Goal: Information Seeking & Learning: Learn about a topic

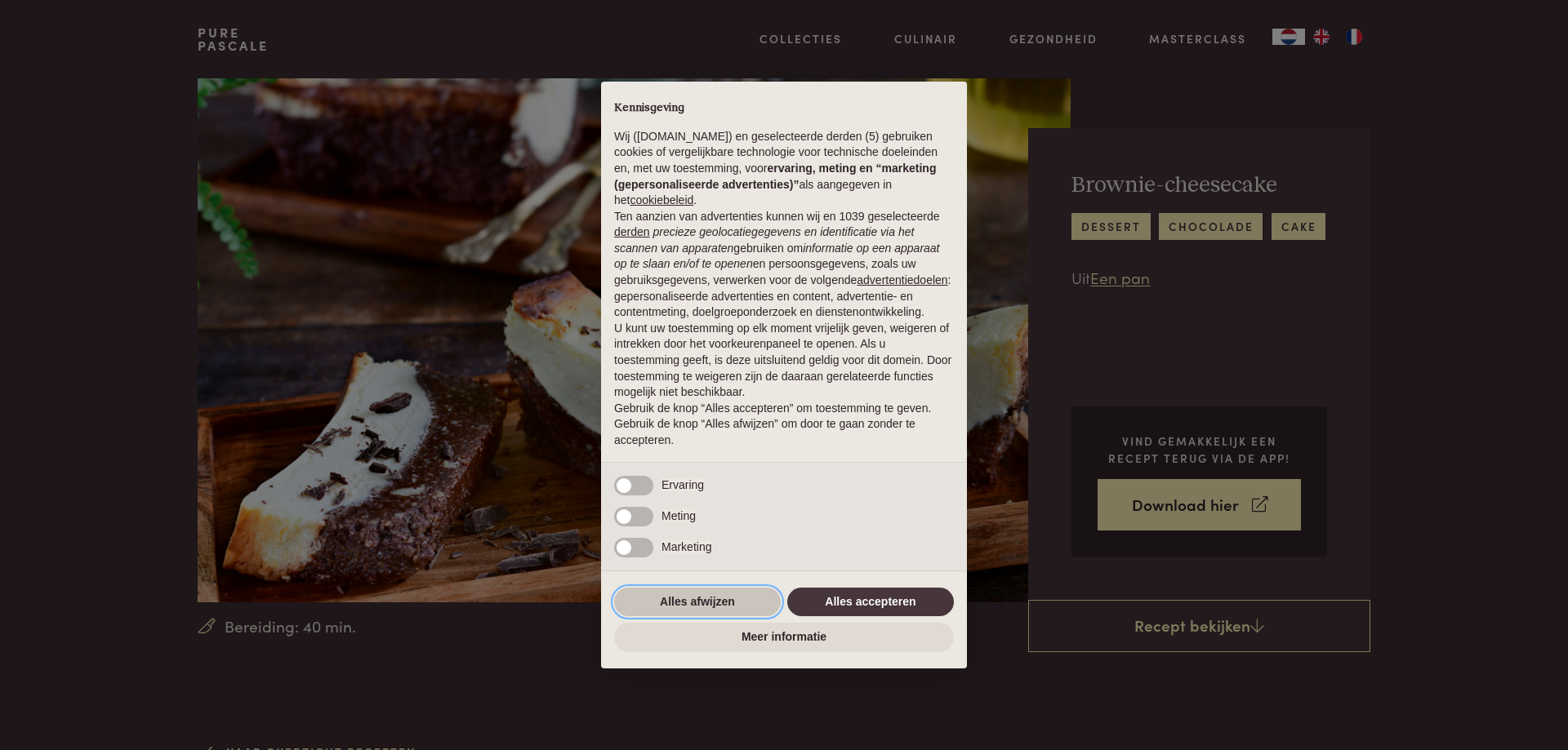
drag, startPoint x: 707, startPoint y: 605, endPoint x: 719, endPoint y: 578, distance: 29.5
click at [709, 604] on button "Alles afwijzen" at bounding box center [697, 603] width 167 height 29
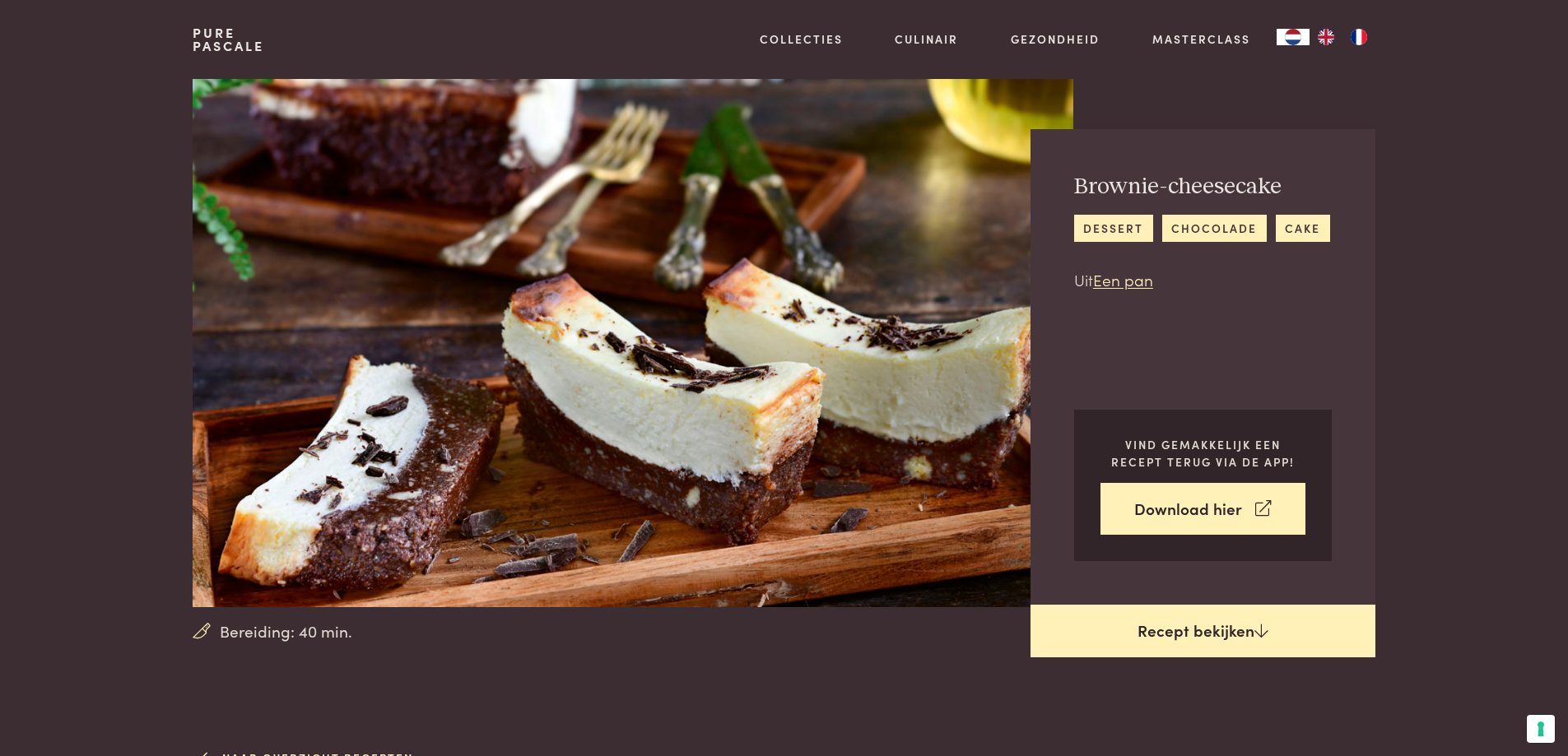
click at [1205, 625] on link "Recept bekijken" at bounding box center [1202, 632] width 345 height 53
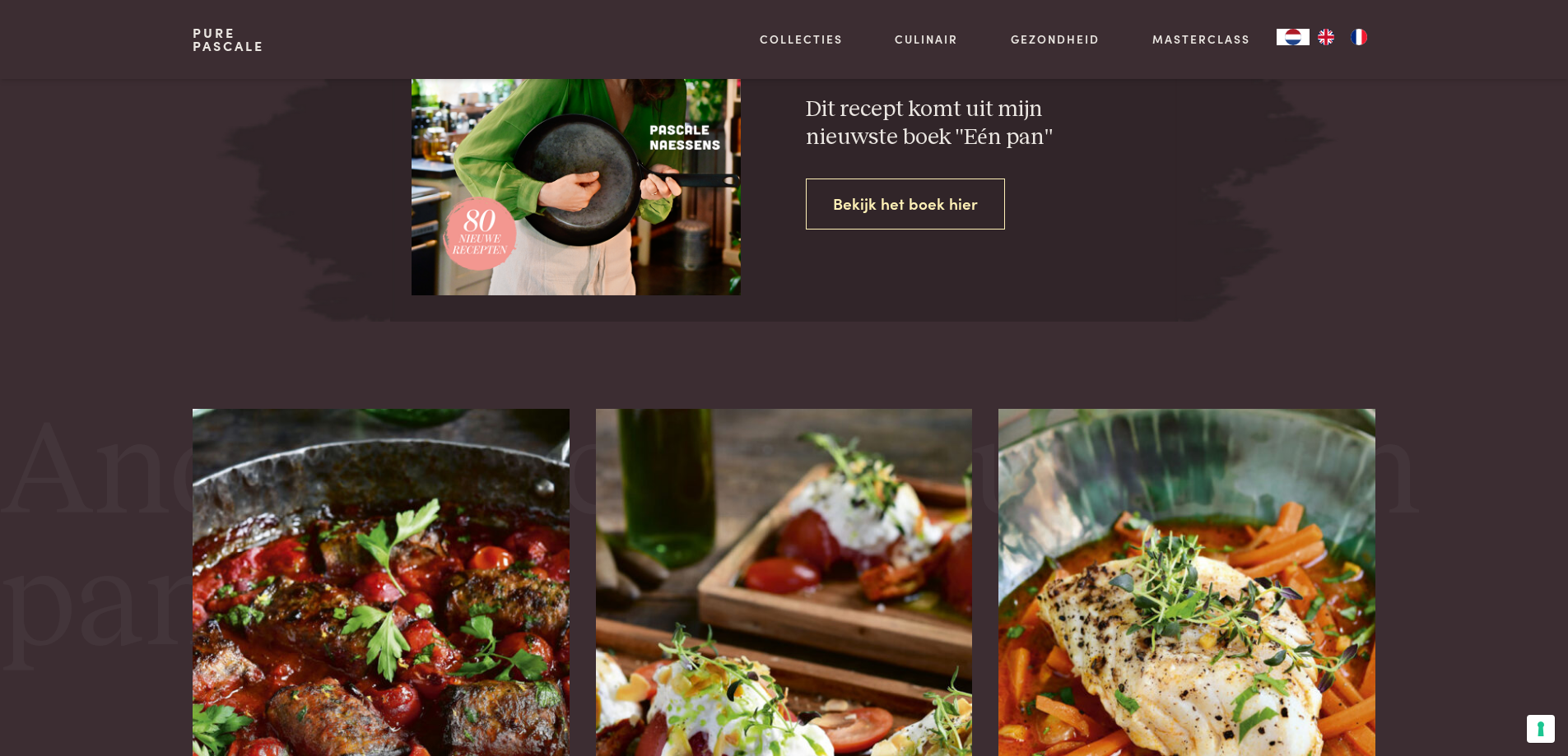
scroll to position [2472, 0]
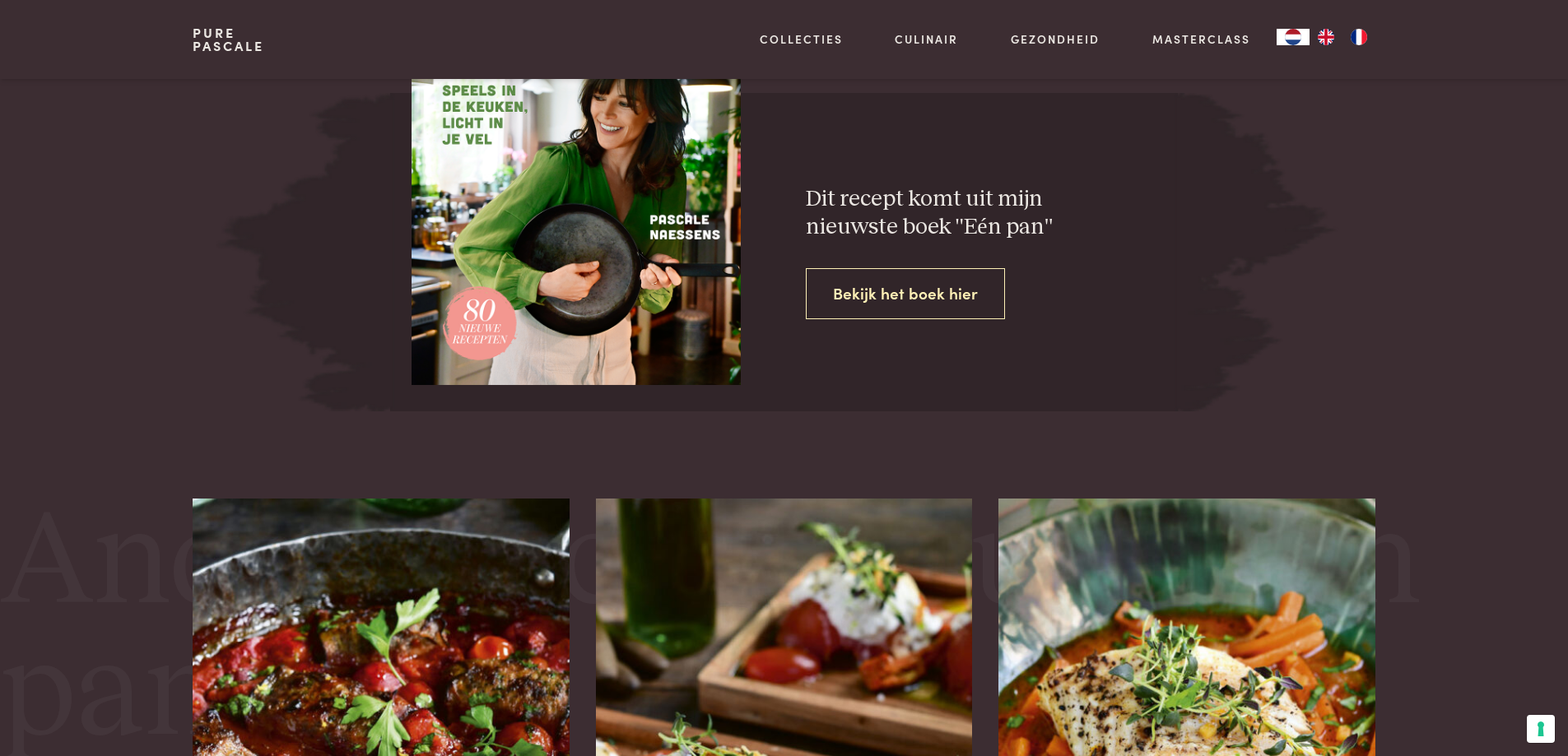
click at [893, 287] on link "Bekijk het boek hier" at bounding box center [905, 294] width 199 height 52
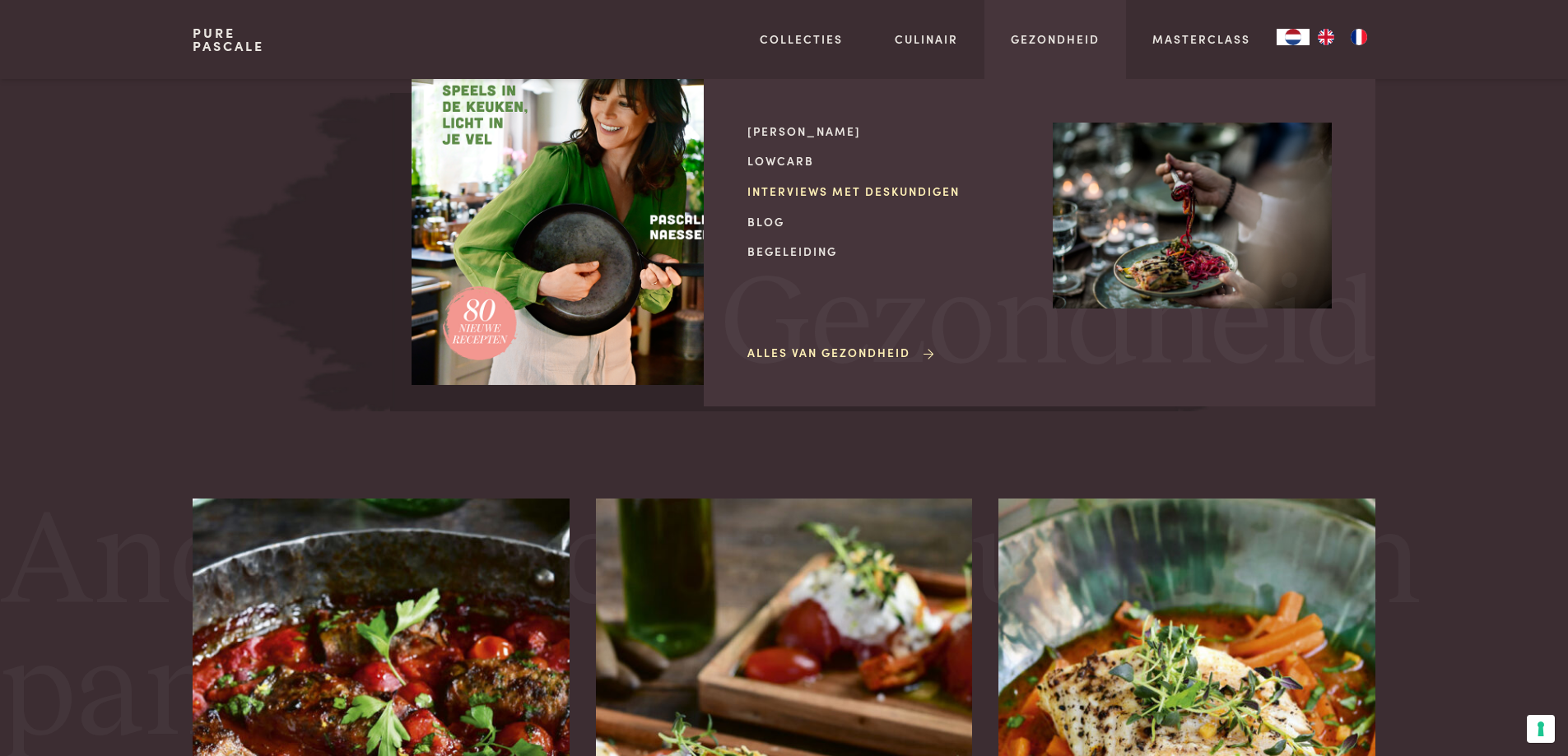
click at [885, 188] on link "Interviews met deskundigen" at bounding box center [886, 191] width 279 height 17
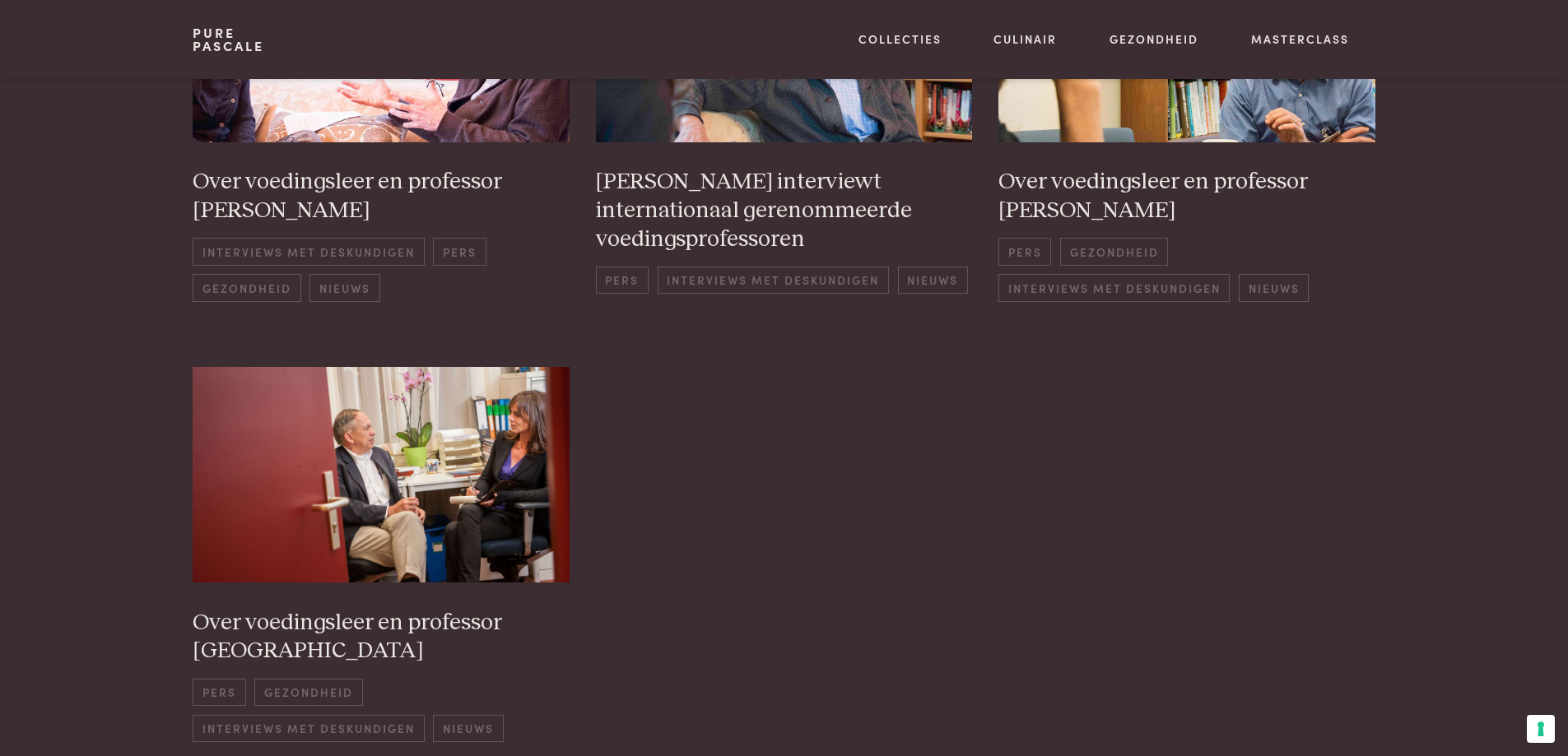
scroll to position [740, 0]
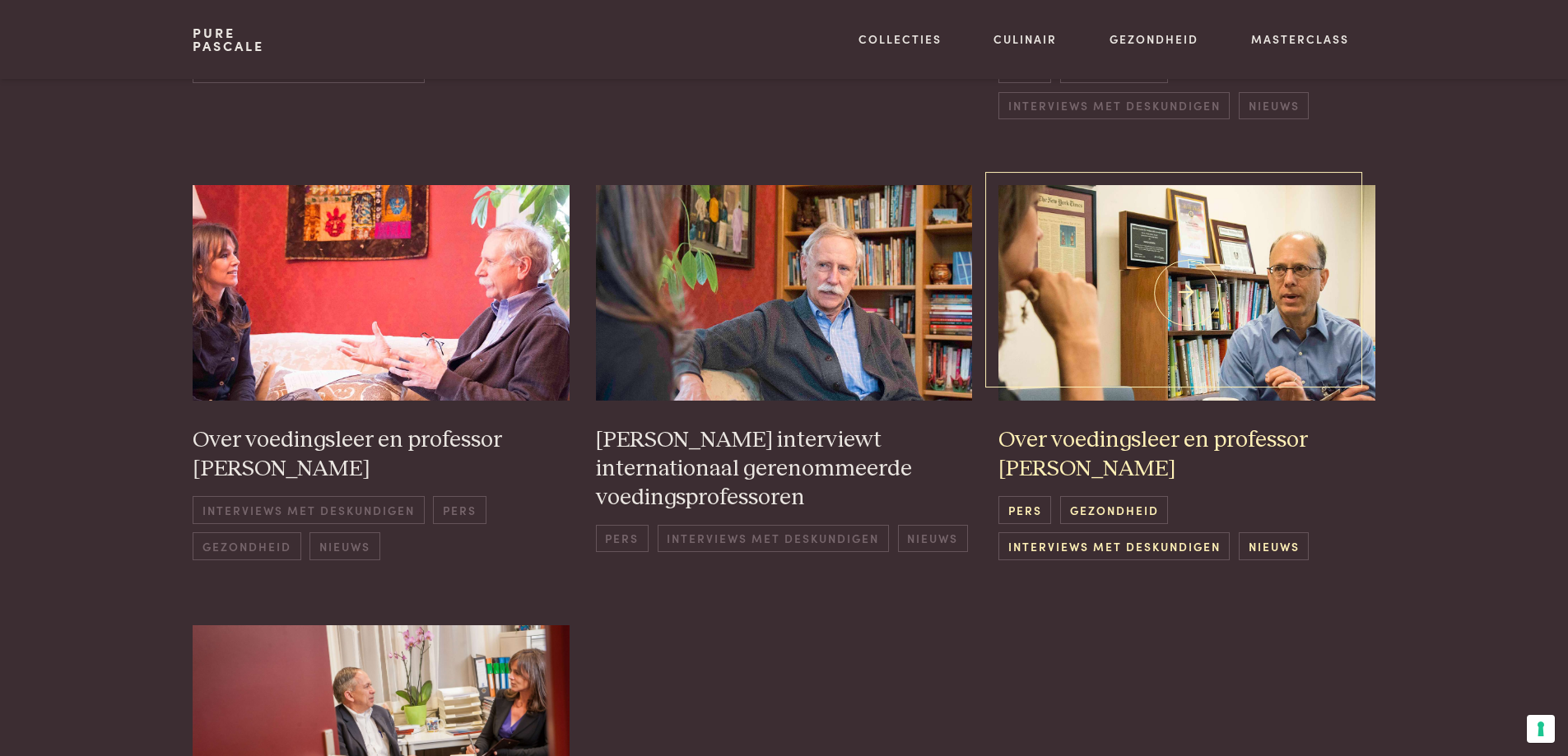
click at [1195, 255] on img at bounding box center [1187, 292] width 377 height 215
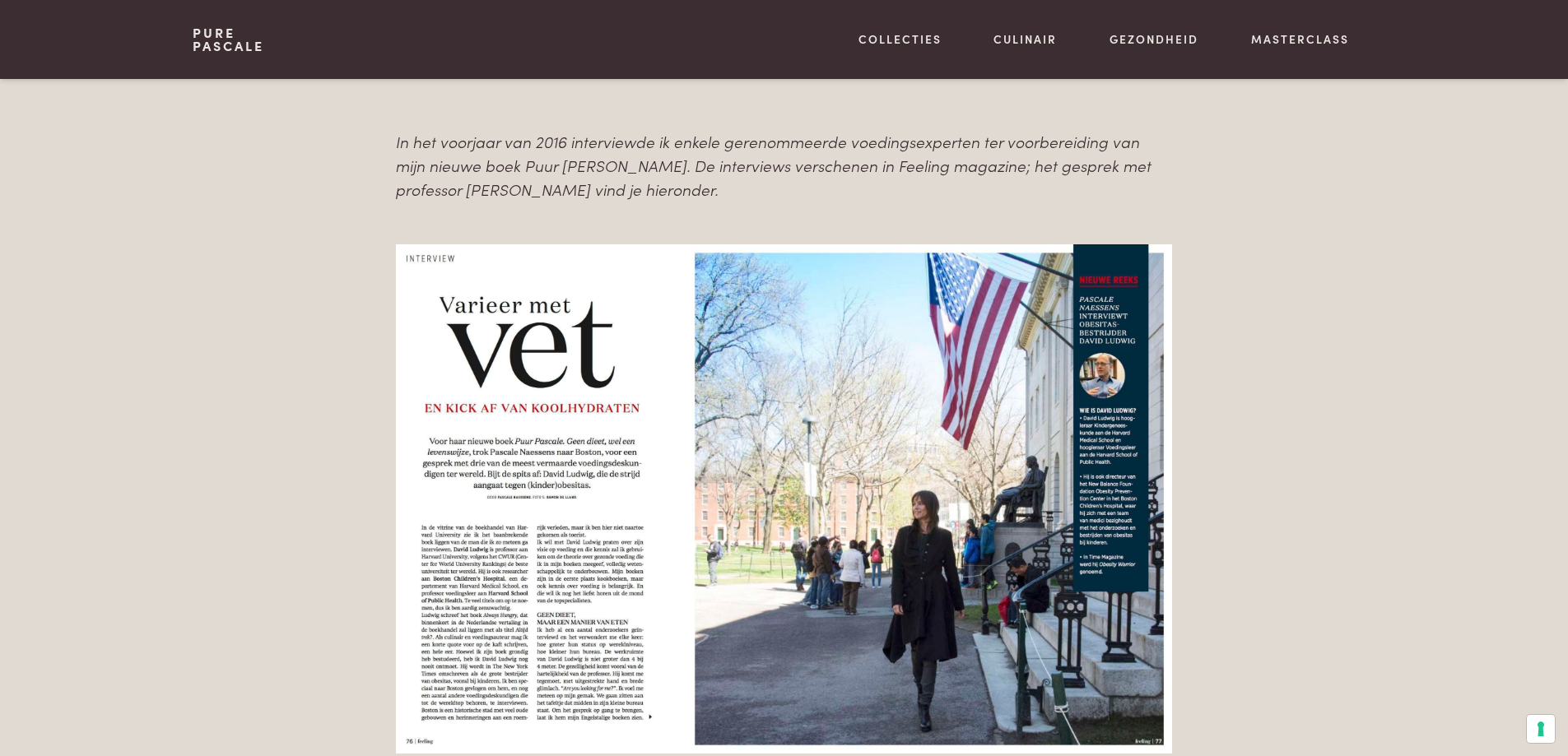
scroll to position [1482, 0]
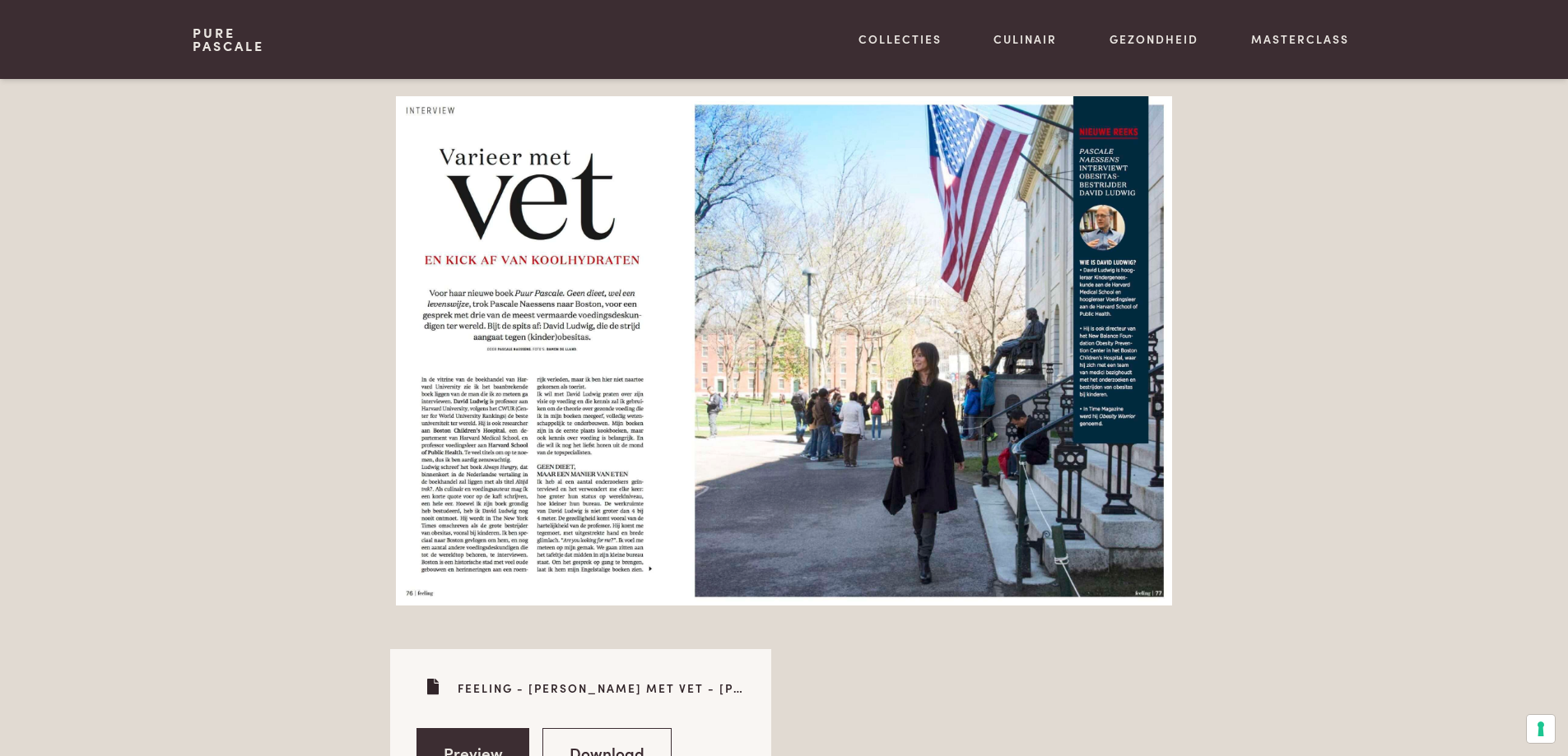
click at [584, 427] on img at bounding box center [784, 351] width 776 height 509
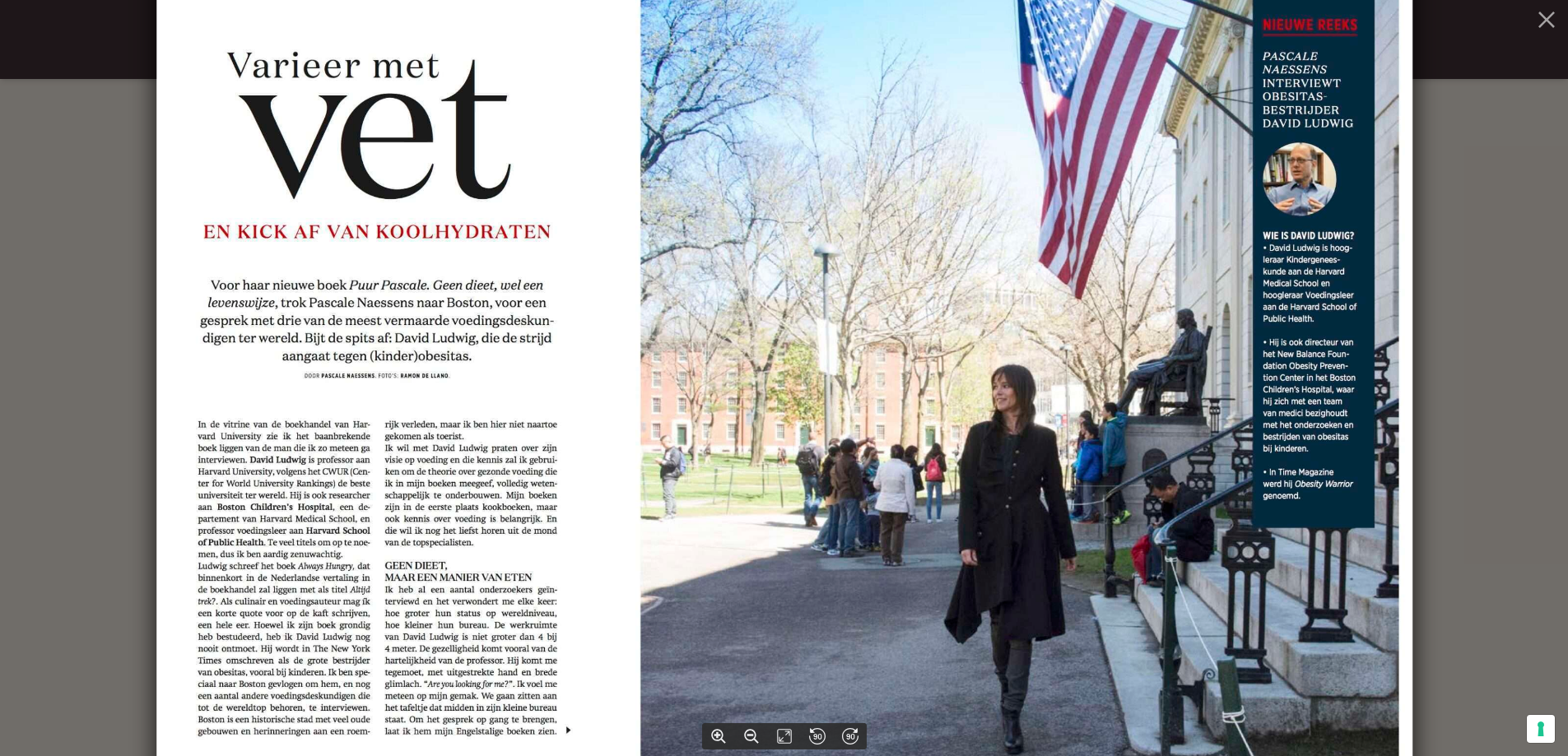
scroll to position [905, 0]
drag, startPoint x: 658, startPoint y: 451, endPoint x: 828, endPoint y: 251, distance: 262.5
click at [828, 251] on img at bounding box center [784, 378] width 1255 height 823
drag, startPoint x: 810, startPoint y: 478, endPoint x: 917, endPoint y: 382, distance: 143.8
click at [917, 382] on img at bounding box center [784, 378] width 1255 height 823
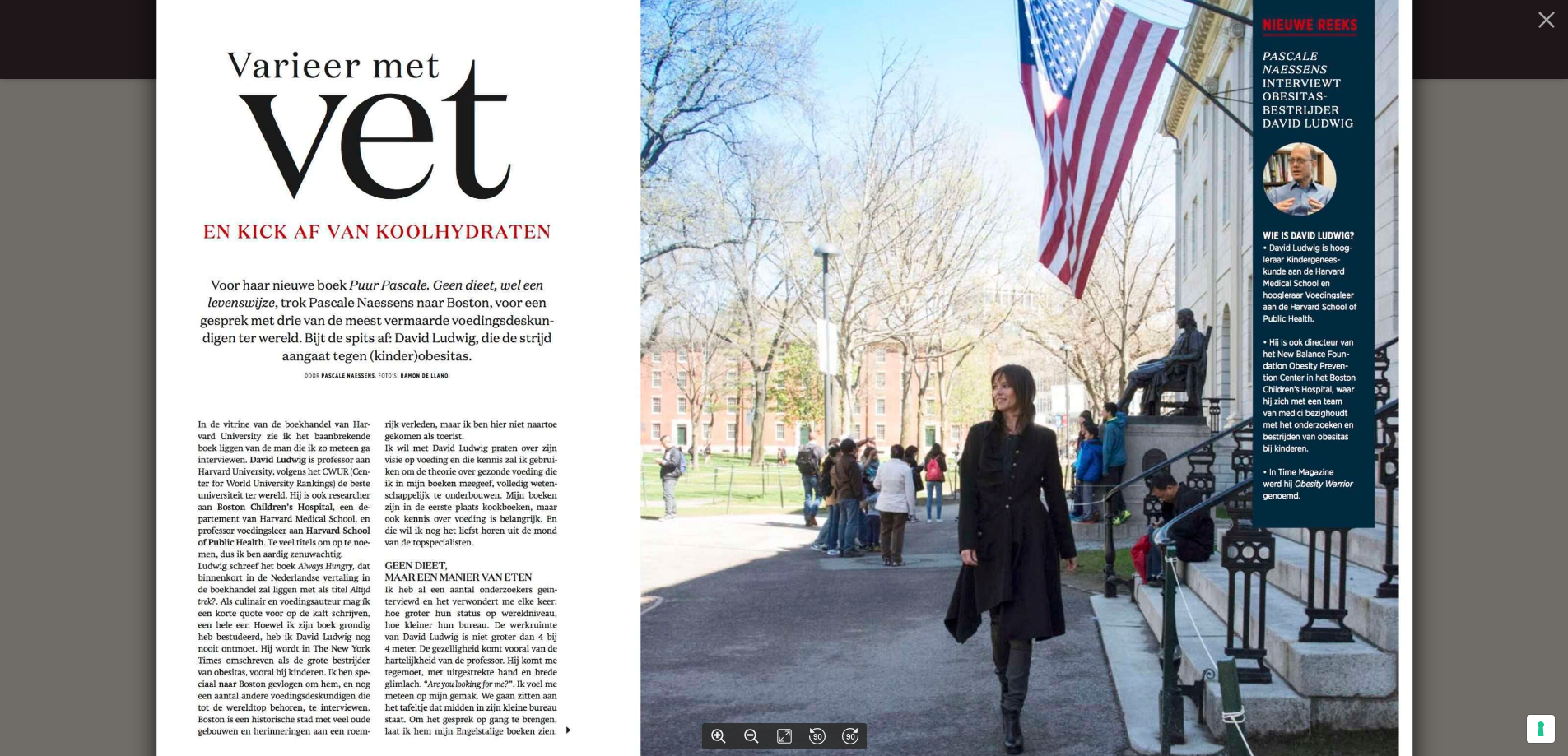
scroll to position [987, 0]
click at [1391, 316] on img at bounding box center [784, 378] width 1255 height 823
click at [1337, 348] on img at bounding box center [784, 378] width 1255 height 823
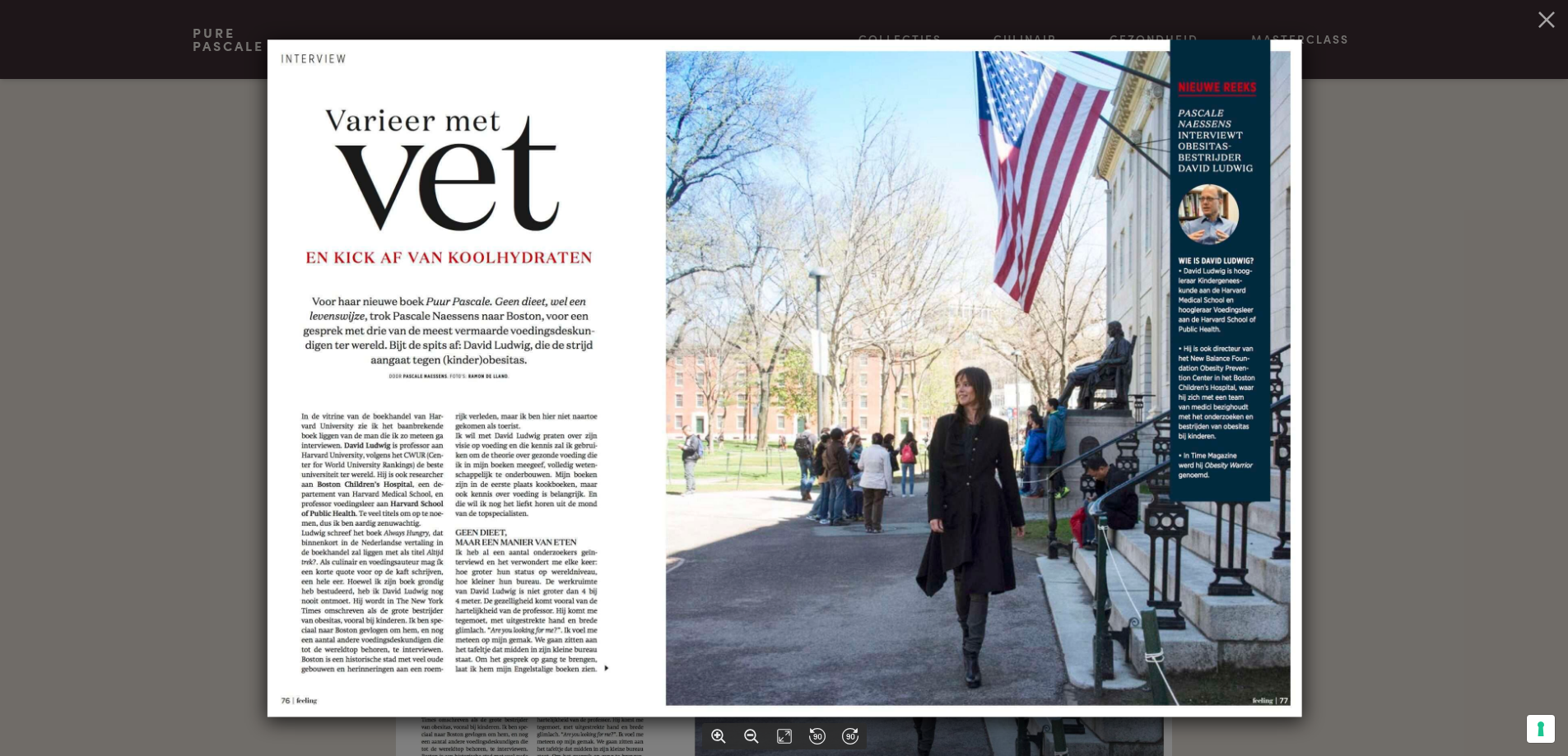
scroll to position [1317, 0]
click at [606, 668] on img at bounding box center [783, 378] width 1034 height 677
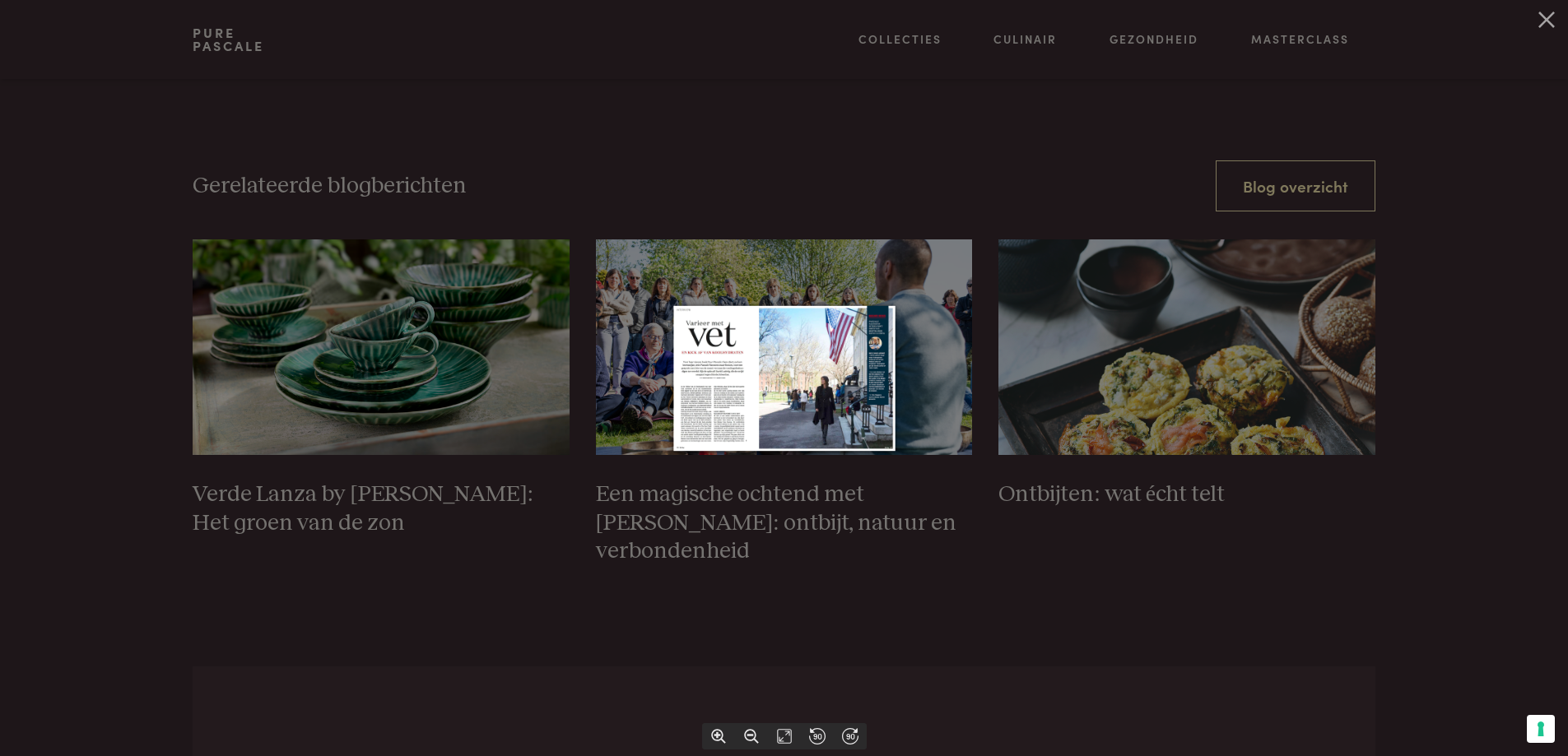
scroll to position [2551, 0]
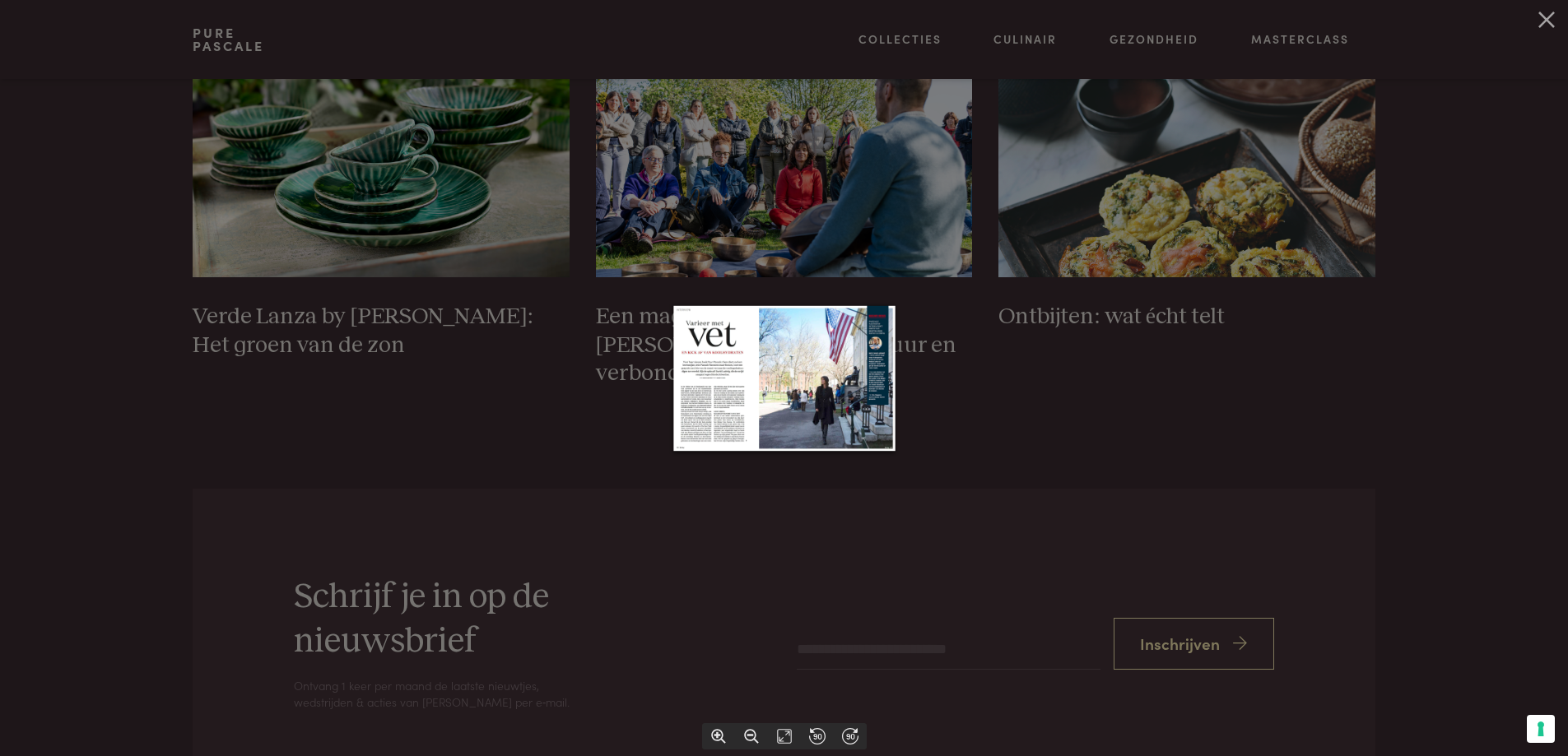
click at [828, 207] on div at bounding box center [784, 378] width 1568 height 756
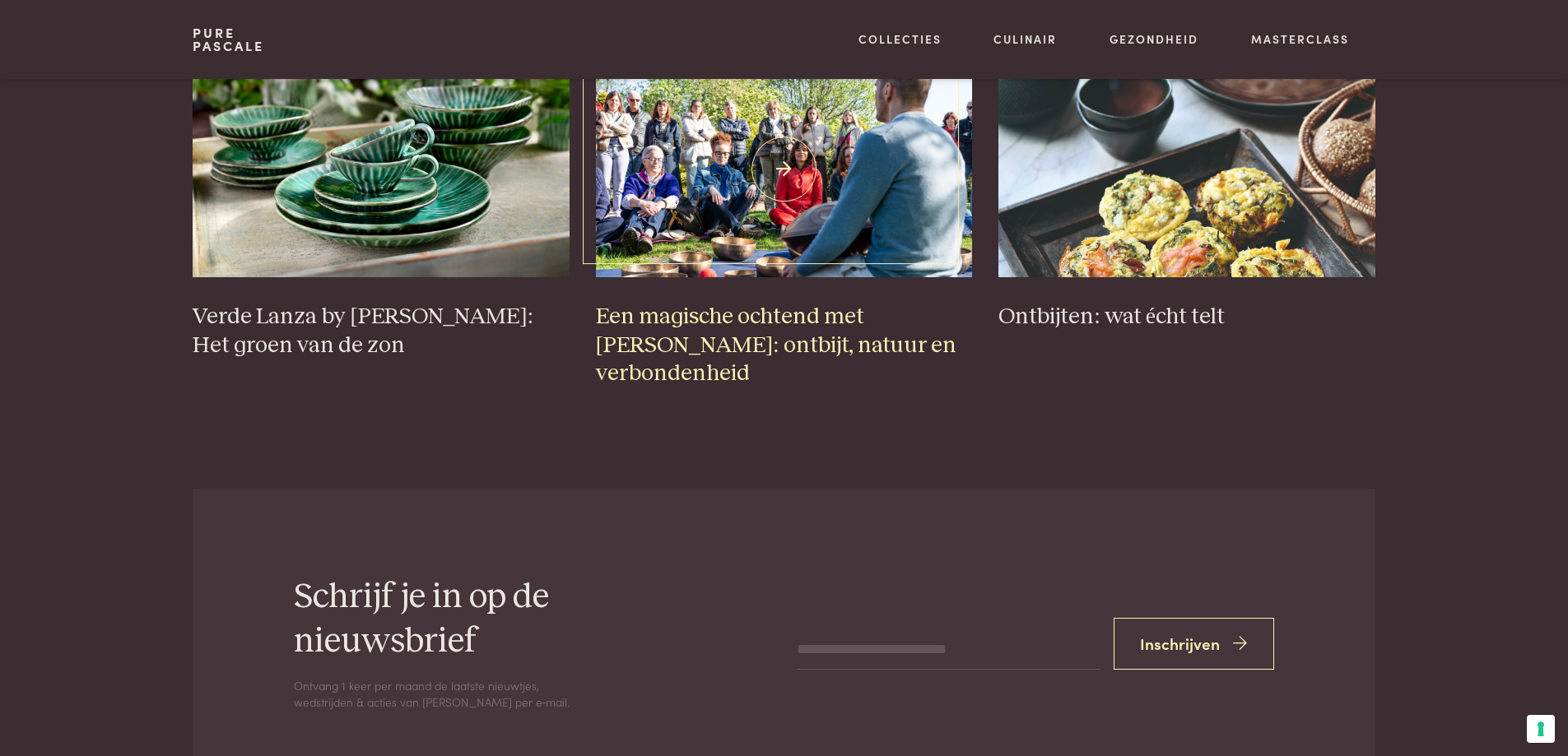
click at [813, 234] on img at bounding box center [785, 169] width 377 height 215
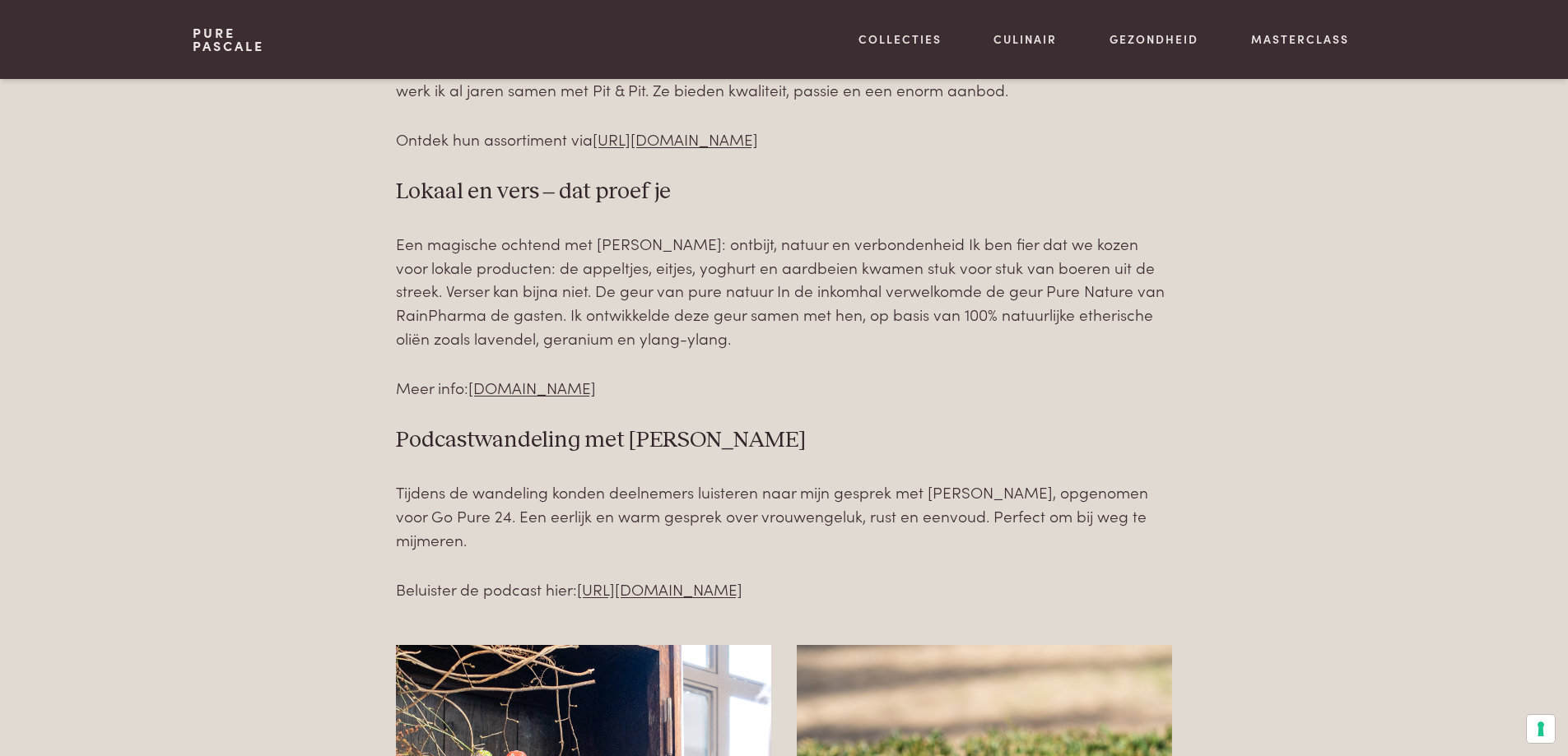
scroll to position [3209, 0]
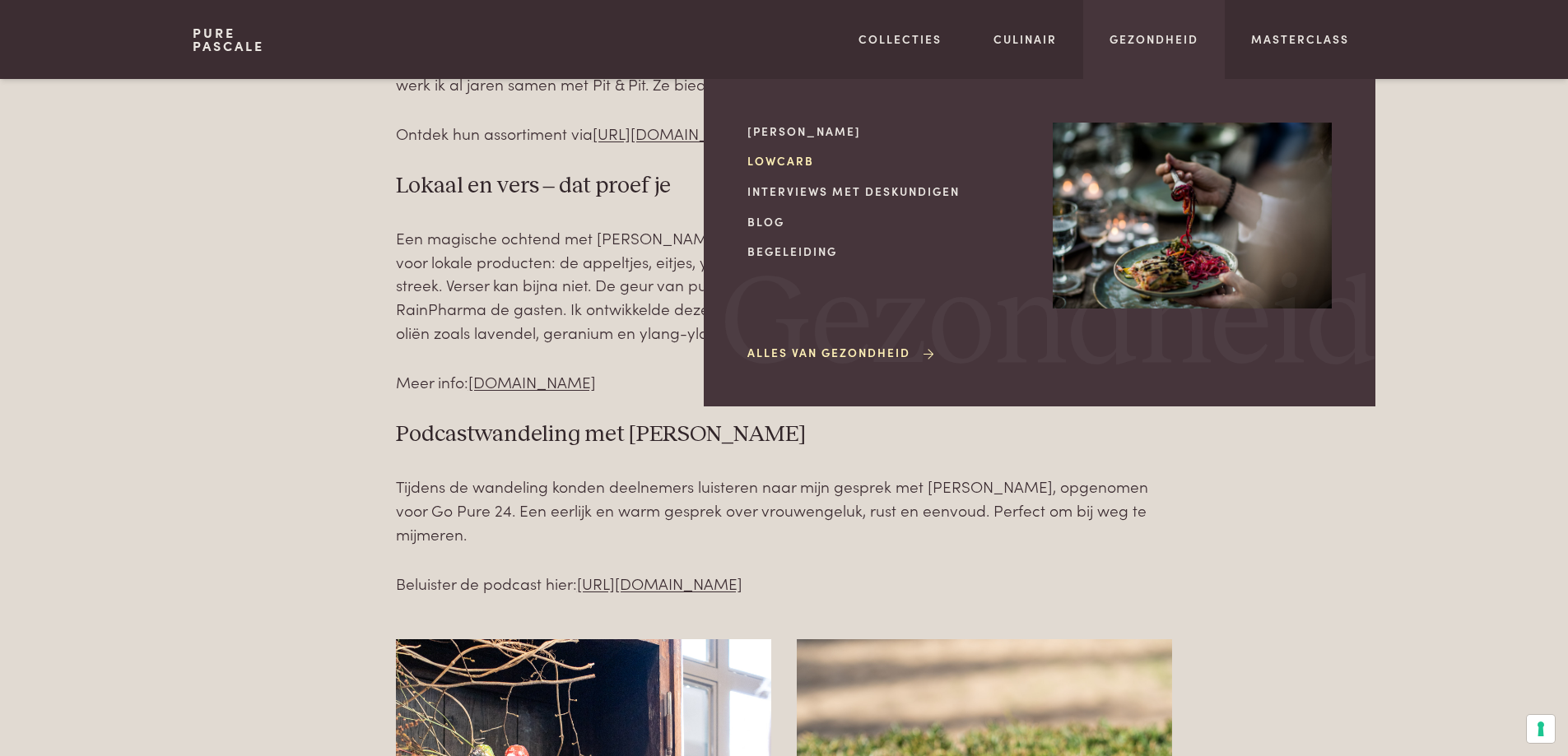
click at [775, 160] on link "Lowcarb" at bounding box center [886, 161] width 279 height 17
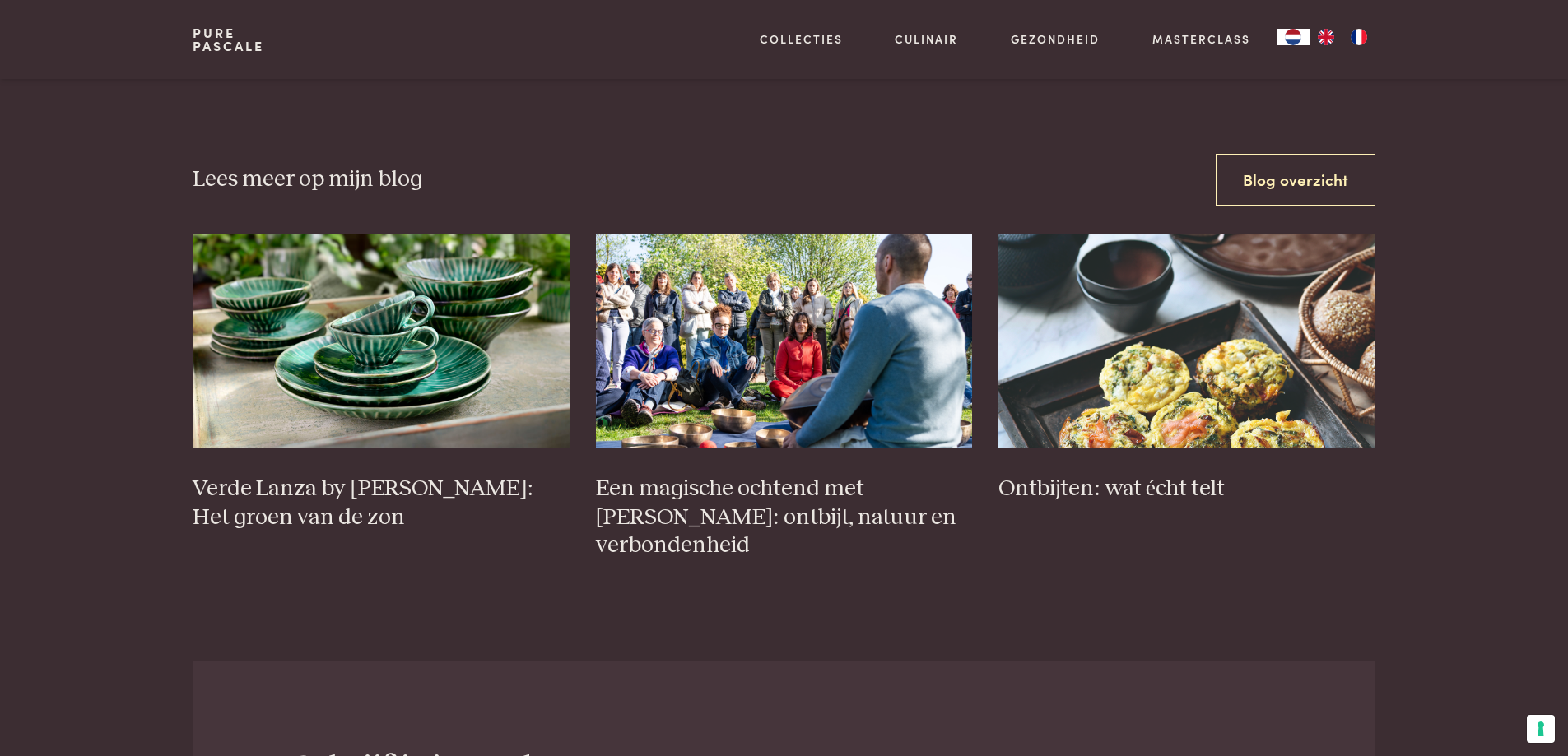
scroll to position [5250, 0]
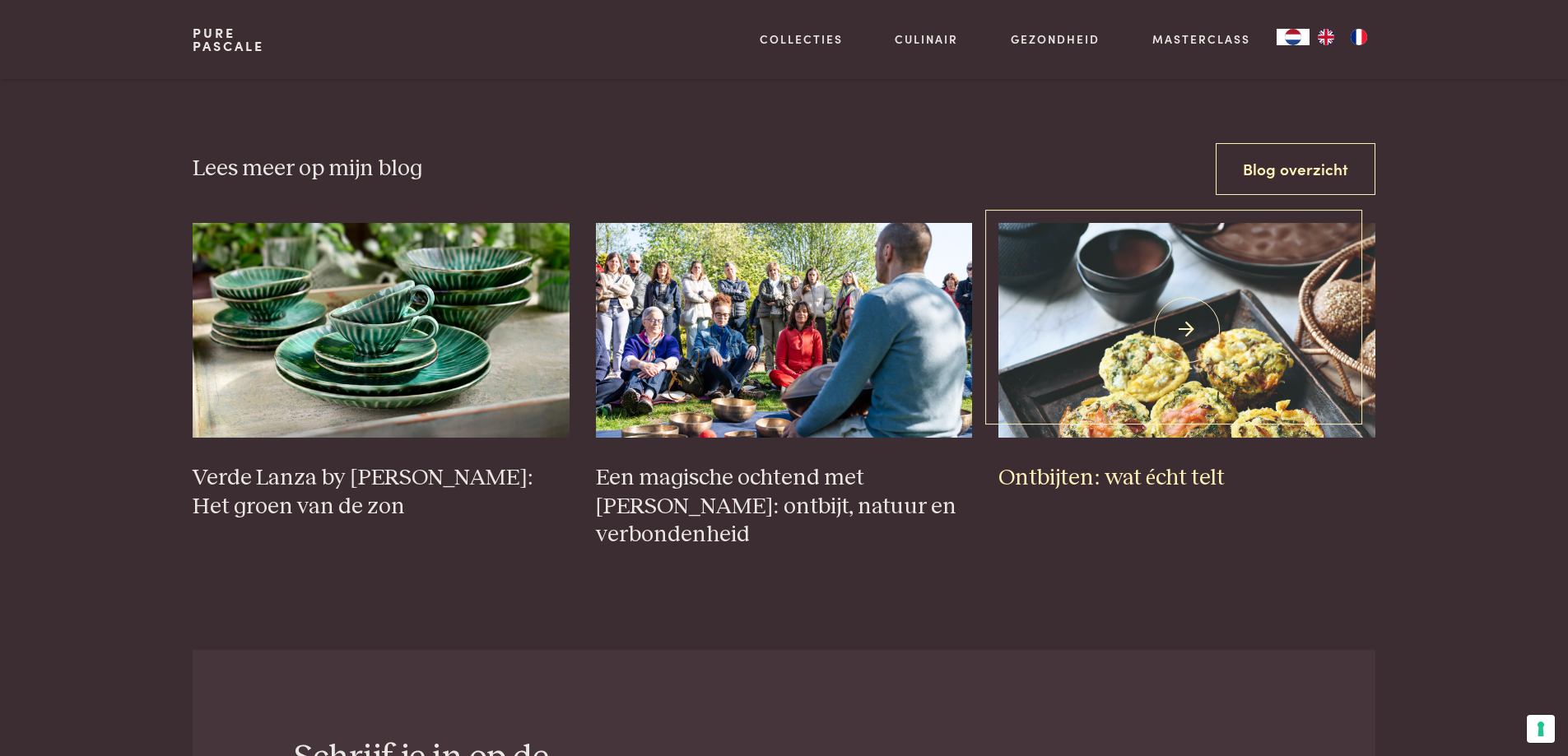
click at [1177, 318] on img at bounding box center [1187, 330] width 377 height 215
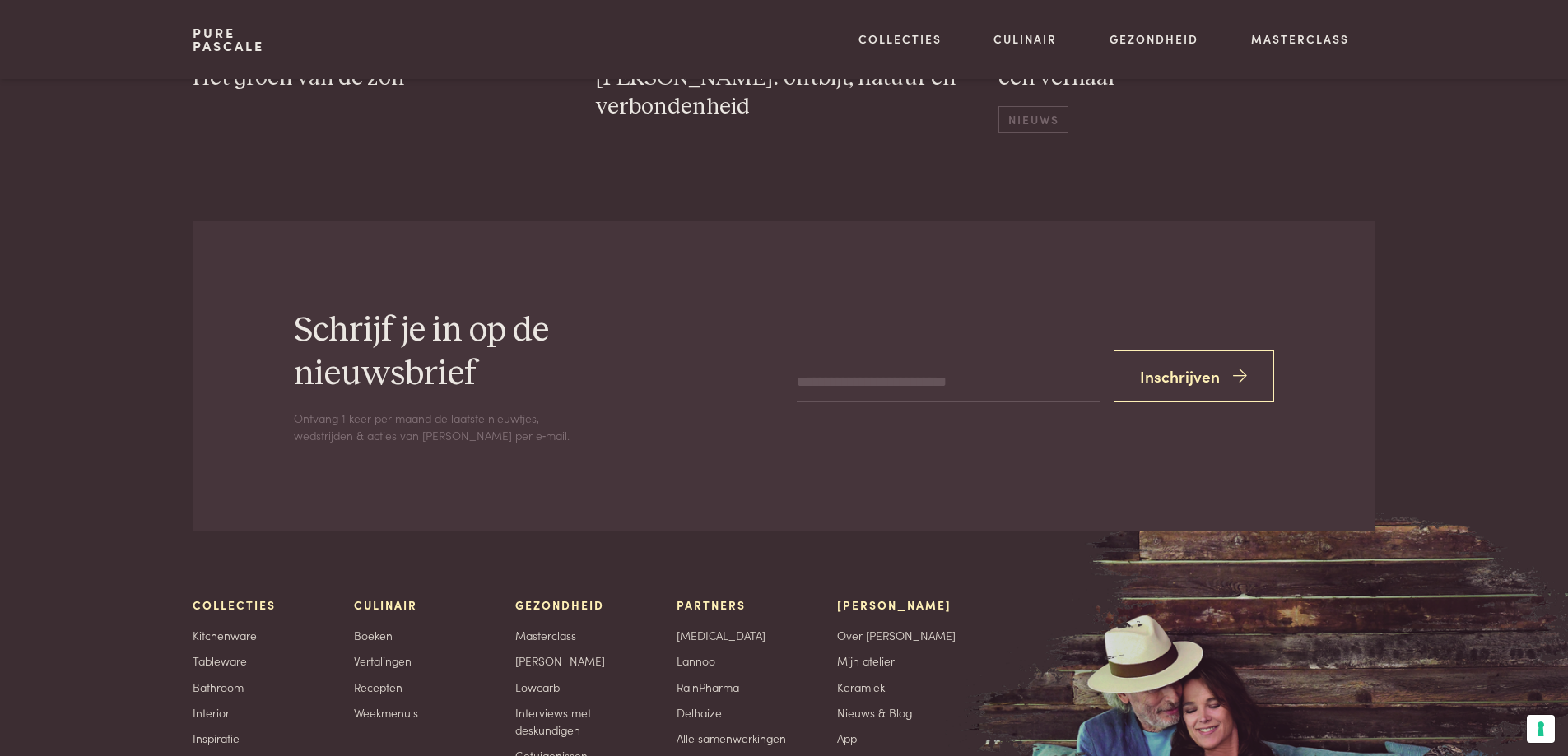
scroll to position [7077, 0]
